Goal: Information Seeking & Learning: Learn about a topic

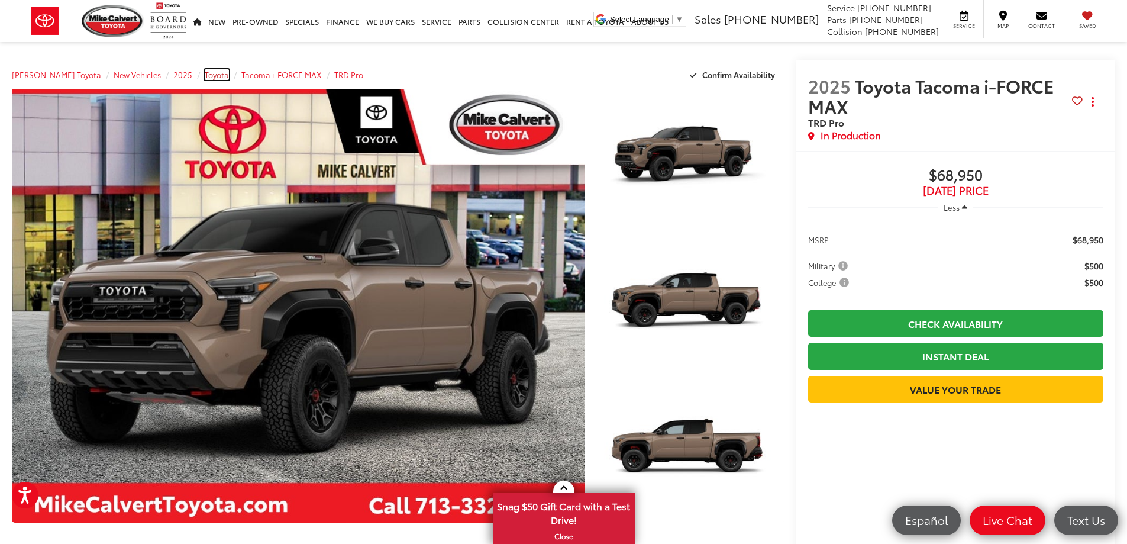
click at [205, 77] on span "Toyota" at bounding box center [217, 74] width 24 height 11
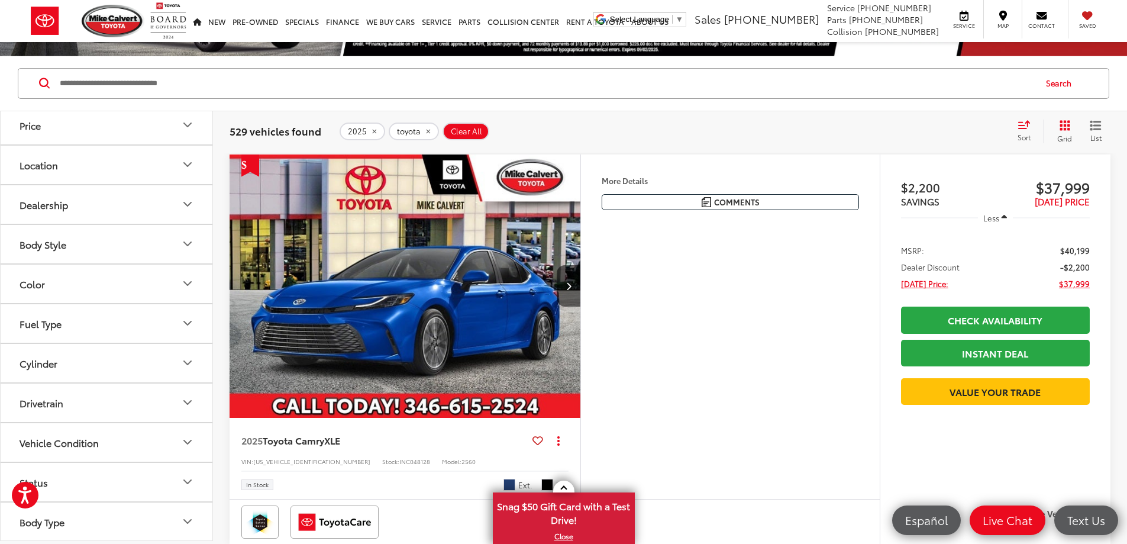
scroll to position [197, 0]
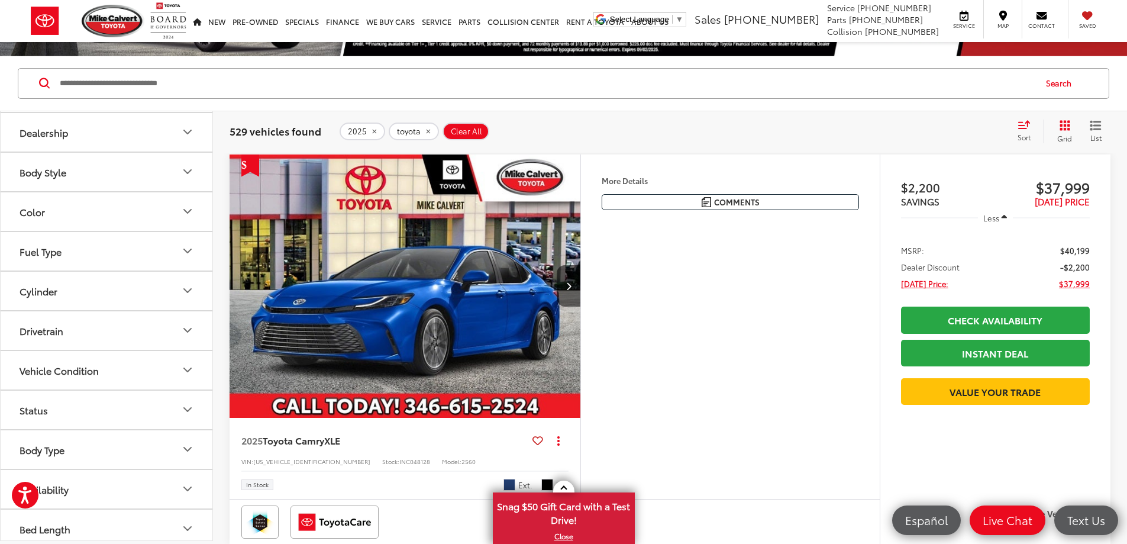
click at [189, 88] on input "Search by Make, Model, or Keyword" at bounding box center [547, 83] width 976 height 28
type input "******"
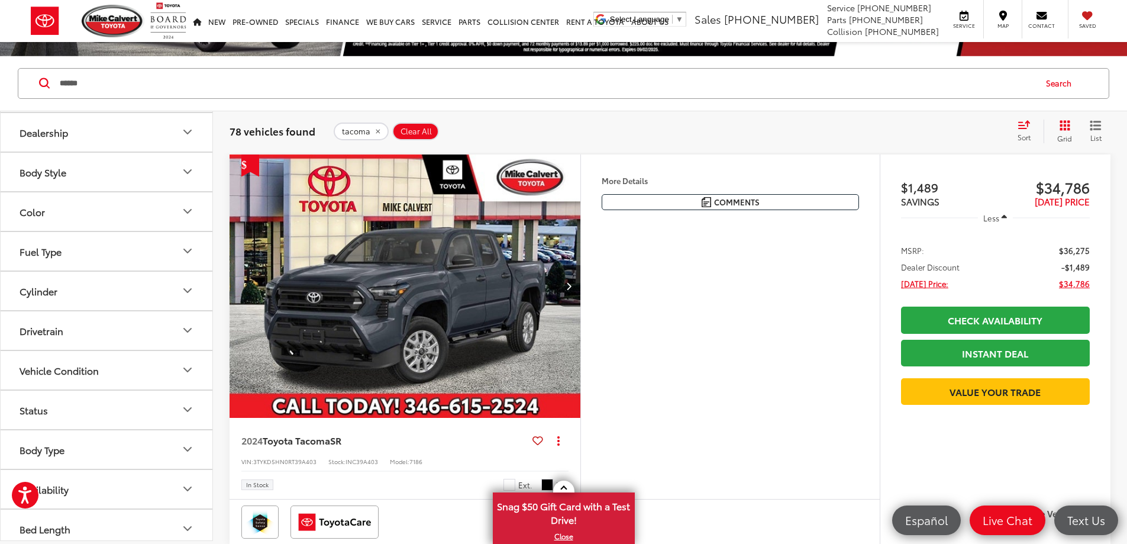
click at [1010, 121] on div "test Sort Price: High to Low Price: Low to High Year: High to Low Year: Low to …" at bounding box center [1059, 132] width 103 height 24
click at [1027, 128] on icon "Select sort value" at bounding box center [1024, 124] width 13 height 9
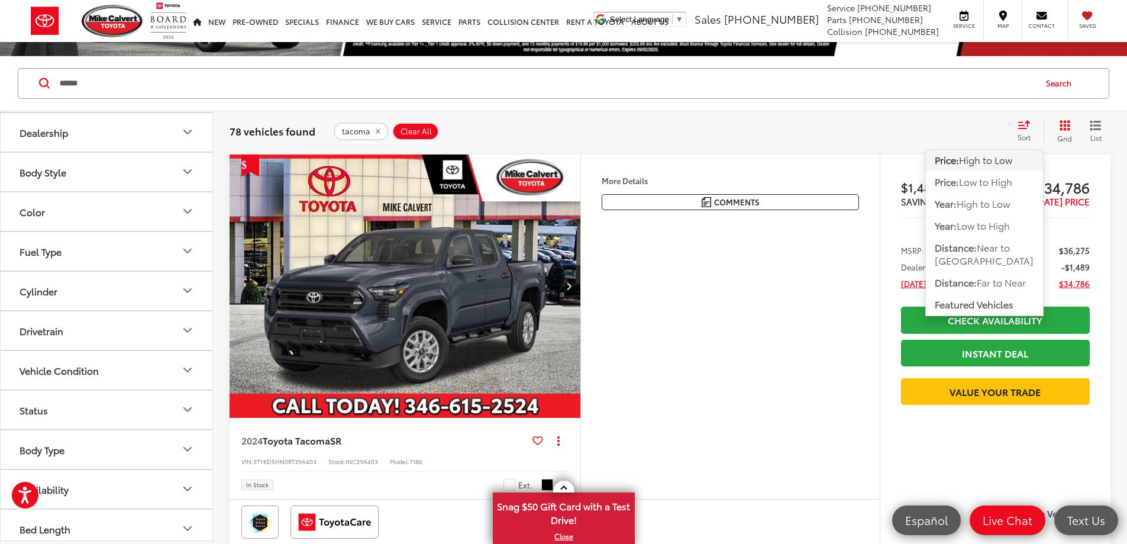
click at [989, 162] on span "High to Low" at bounding box center [985, 160] width 53 height 14
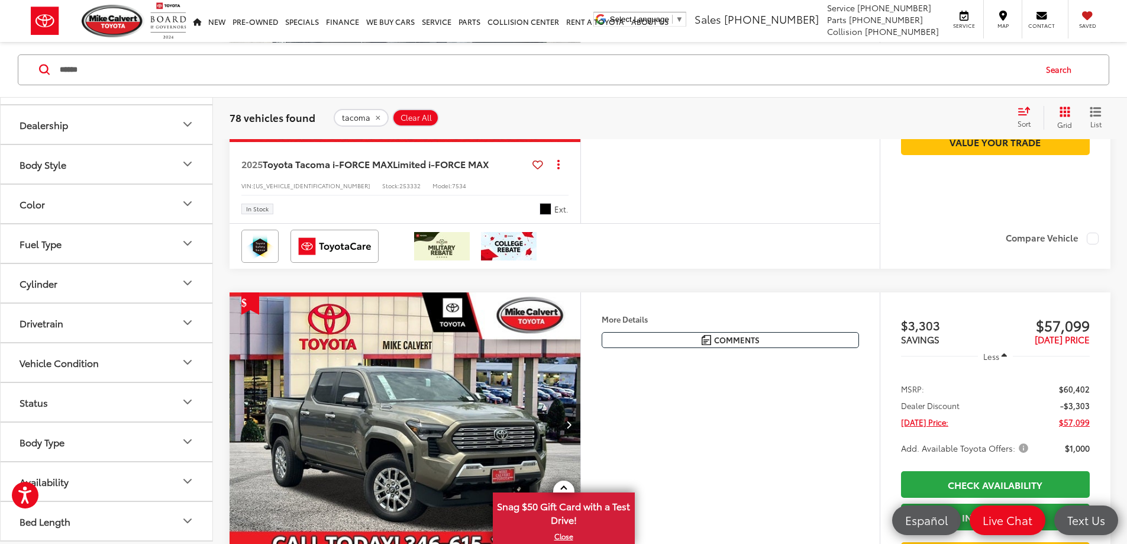
scroll to position [1183, 0]
